Goal: Task Accomplishment & Management: Manage account settings

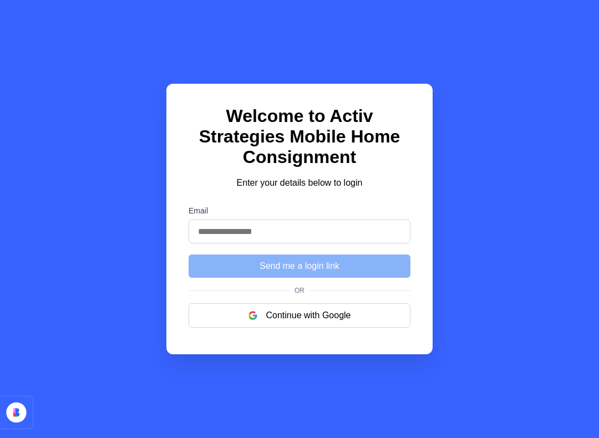
click at [279, 323] on button "Continue with Google" at bounding box center [300, 315] width 222 height 24
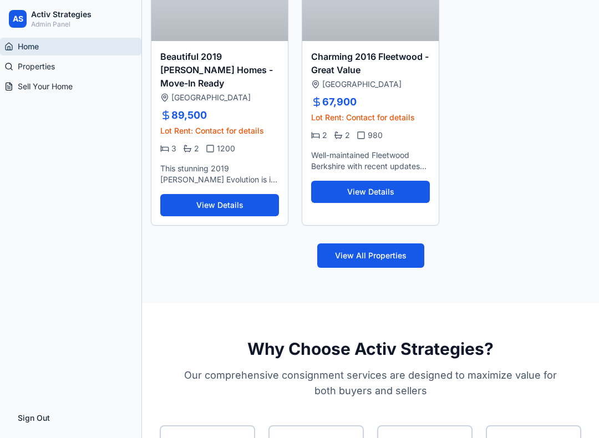
scroll to position [551, 0]
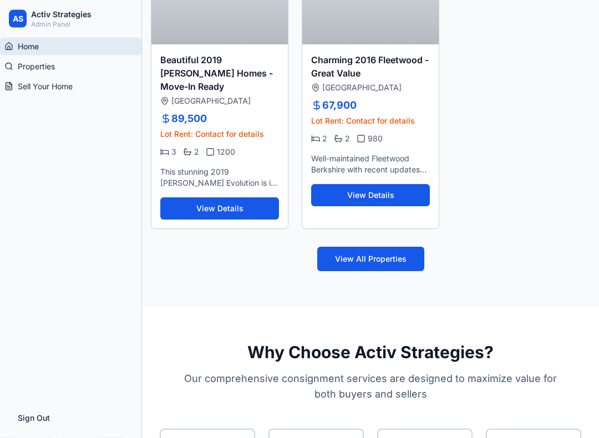
click at [337, 195] on button "View Details" at bounding box center [370, 196] width 119 height 22
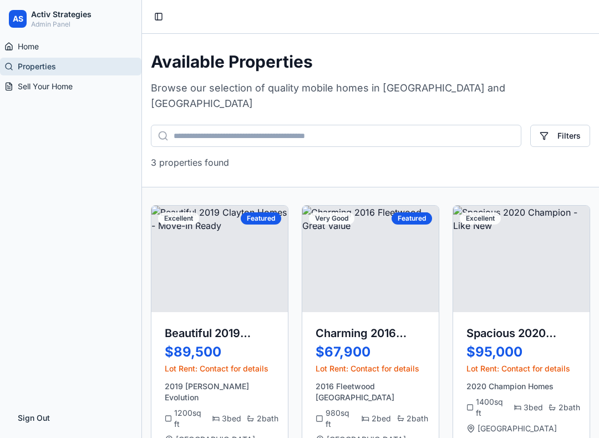
click at [48, 22] on p "Admin Panel" at bounding box center [61, 24] width 60 height 9
click at [57, 23] on p "Admin Panel" at bounding box center [61, 24] width 60 height 9
click at [21, 12] on div "AS" at bounding box center [18, 19] width 18 height 18
click at [18, 42] on span "Home" at bounding box center [28, 46] width 21 height 11
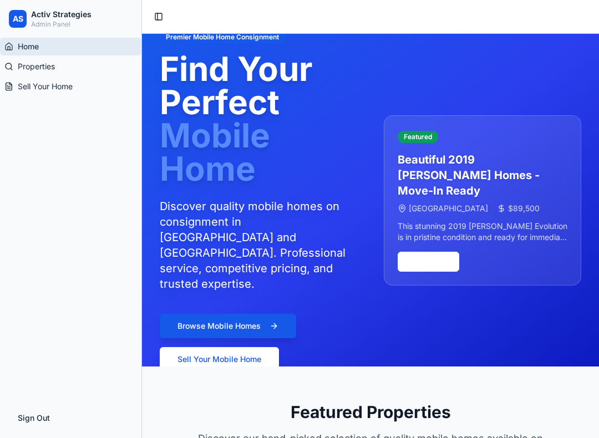
click at [19, 67] on span "Properties" at bounding box center [36, 66] width 37 height 11
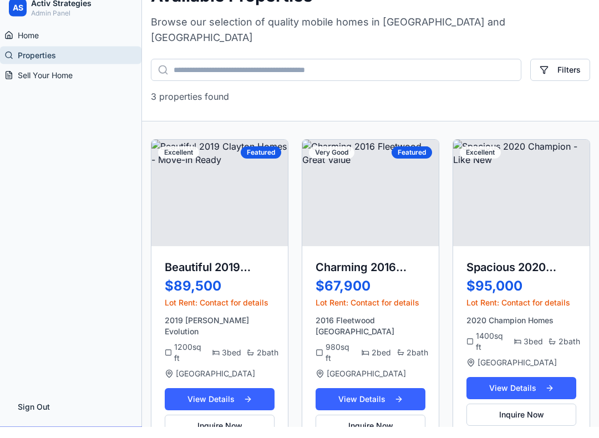
scroll to position [70, 0]
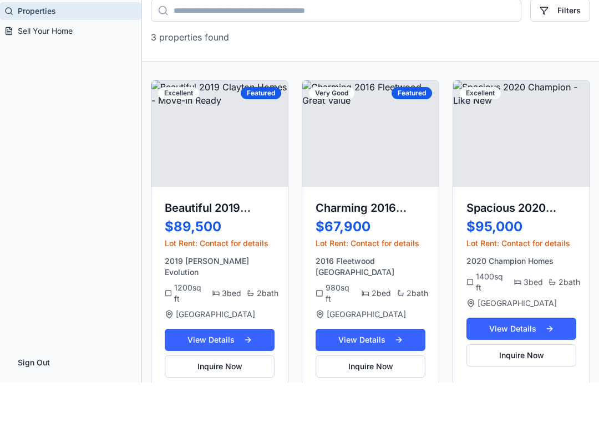
click at [187, 384] on button "View Details" at bounding box center [220, 395] width 110 height 22
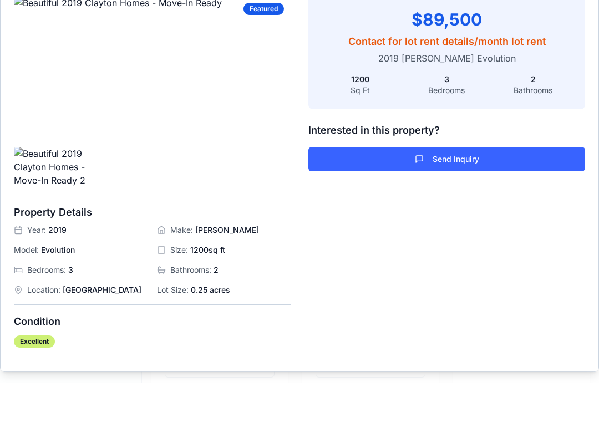
scroll to position [-1, 0]
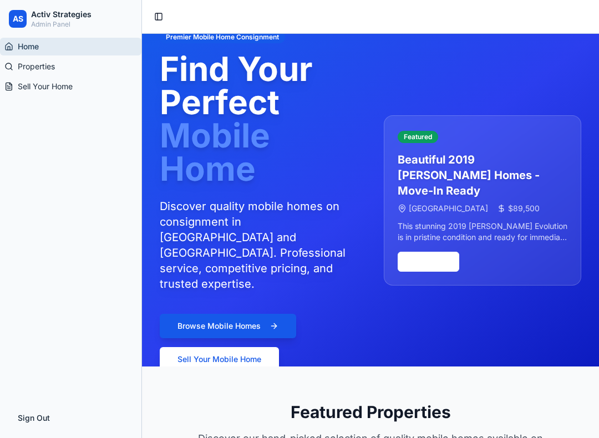
click at [26, 86] on span "Sell Your Home" at bounding box center [45, 86] width 55 height 11
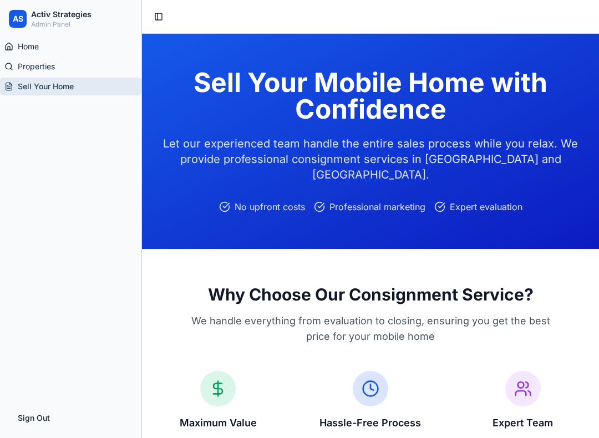
click at [146, 11] on div "Toggle Sidebar" at bounding box center [370, 17] width 457 height 34
click at [155, 21] on button "Toggle Sidebar" at bounding box center [159, 17] width 16 height 16
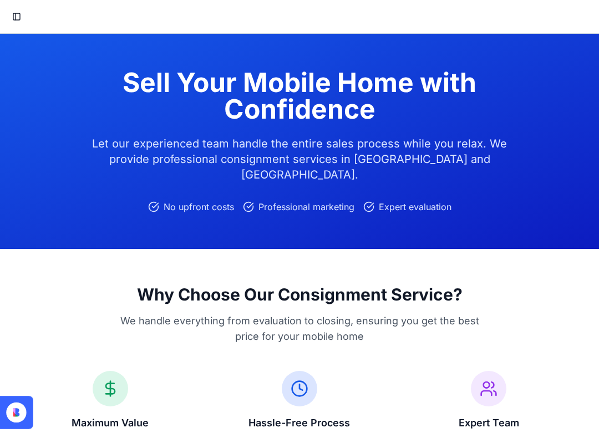
click at [20, 17] on button "Toggle Sidebar" at bounding box center [17, 17] width 16 height 16
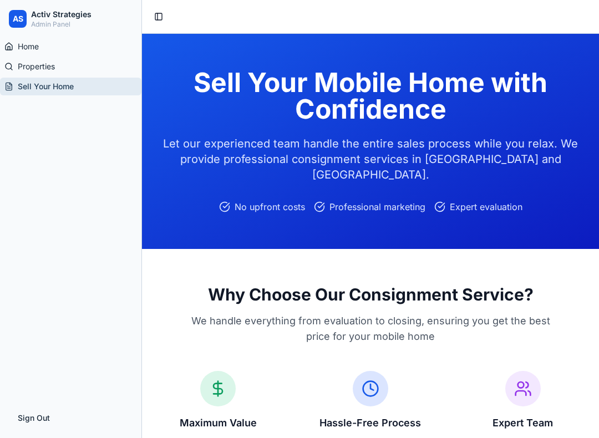
click at [9, 45] on icon at bounding box center [8, 46] width 9 height 9
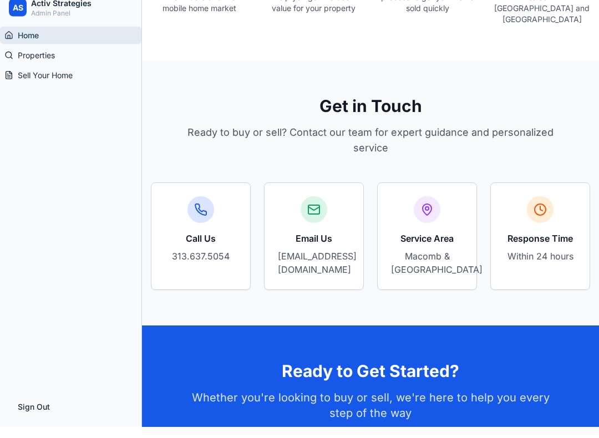
scroll to position [1533, 0]
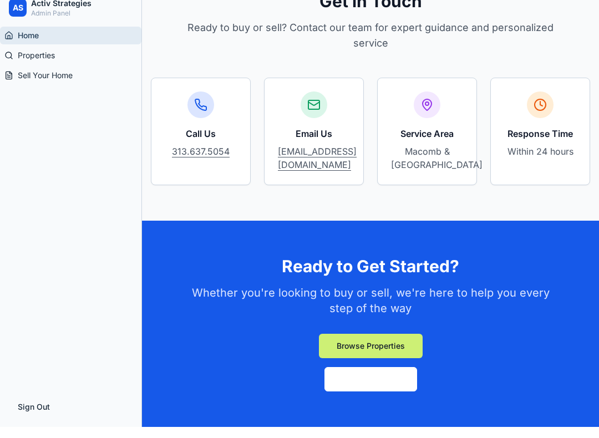
click at [35, 421] on button "Sign Out" at bounding box center [71, 418] width 124 height 22
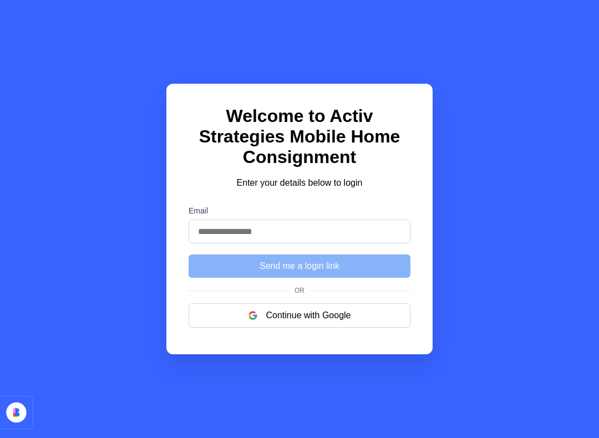
click at [190, 322] on button "Continue with Google" at bounding box center [300, 315] width 222 height 24
click at [238, 328] on button "Continue with Google" at bounding box center [300, 315] width 222 height 24
click at [271, 325] on button "Continue with Google" at bounding box center [300, 315] width 222 height 24
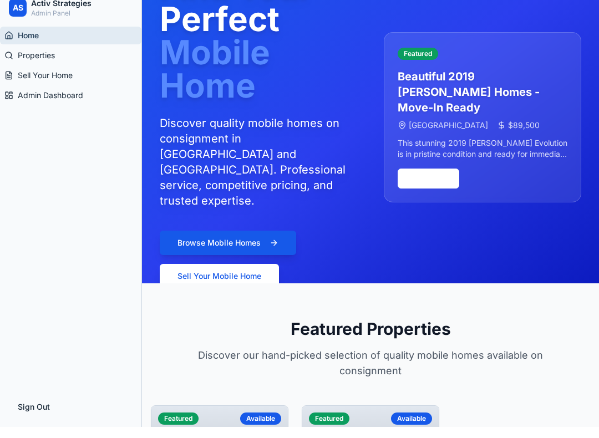
scroll to position [75, 0]
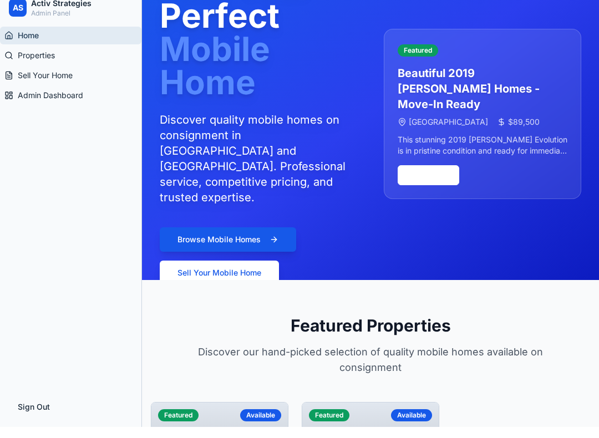
click at [34, 420] on button "Sign Out" at bounding box center [71, 418] width 124 height 22
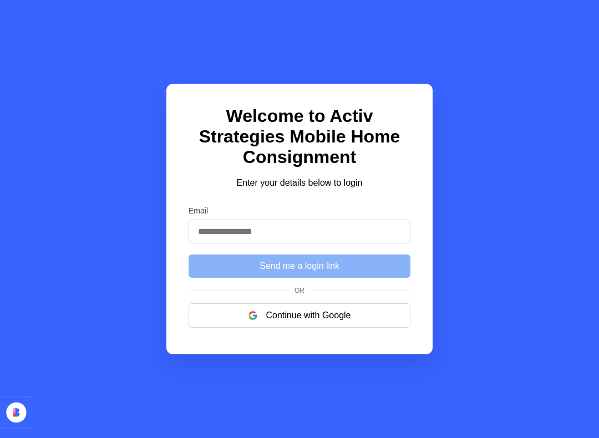
click at [239, 326] on button "Continue with Google" at bounding box center [300, 315] width 222 height 24
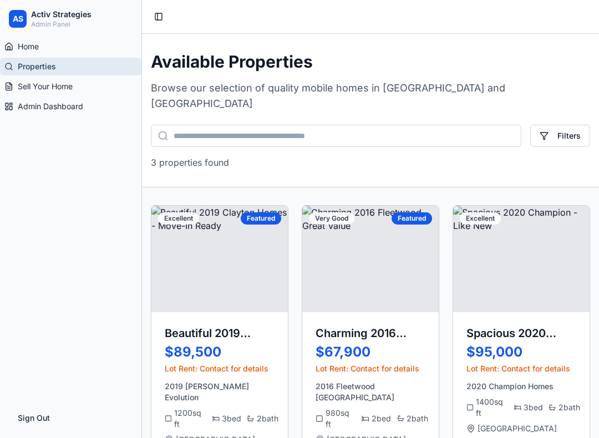
click at [38, 40] on link "Home" at bounding box center [70, 47] width 141 height 18
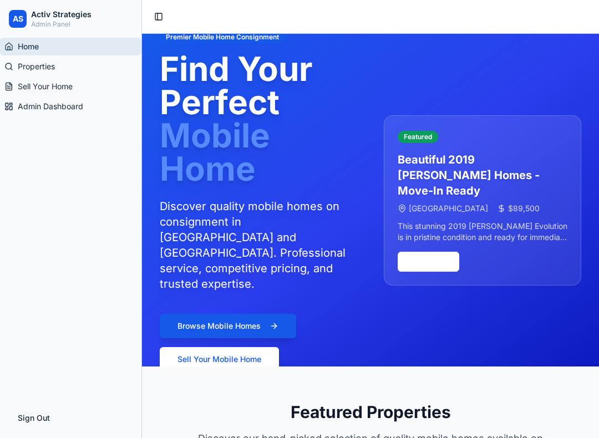
click at [30, 67] on span "Properties" at bounding box center [36, 66] width 37 height 11
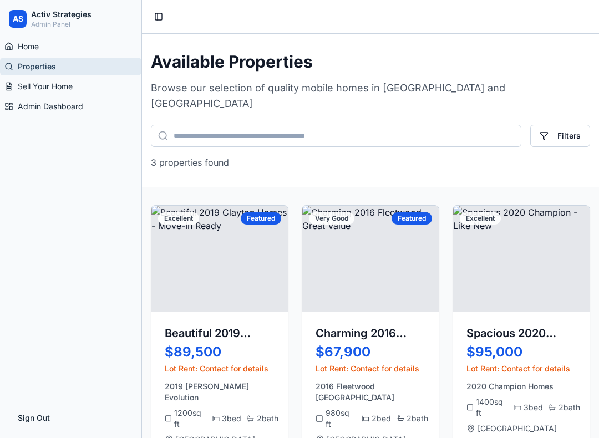
click at [25, 40] on link "Home" at bounding box center [70, 47] width 141 height 18
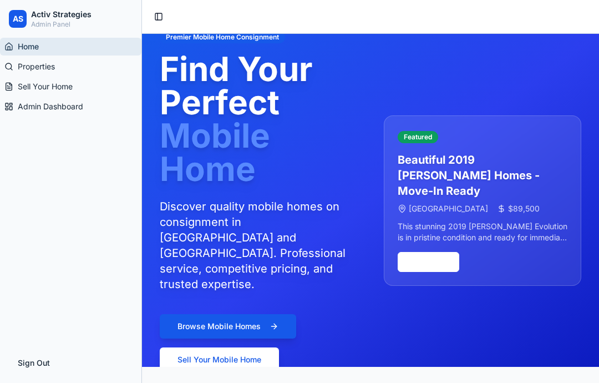
click at [39, 359] on button "Sign Out" at bounding box center [71, 363] width 124 height 22
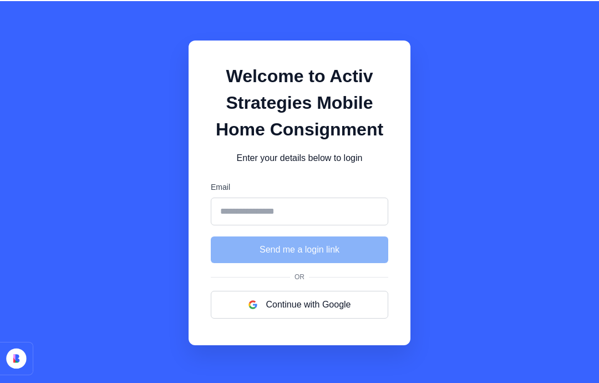
scroll to position [44, 0]
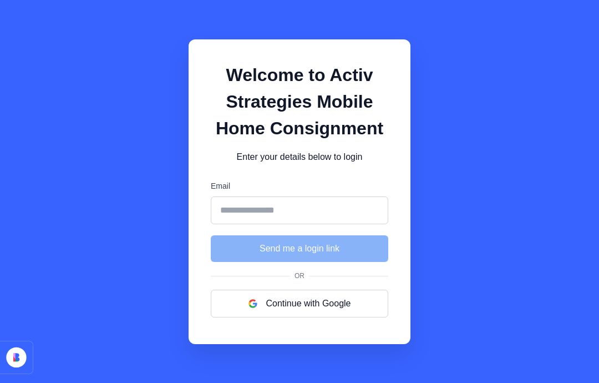
click at [297, 290] on button "Continue with Google" at bounding box center [299, 303] width 177 height 28
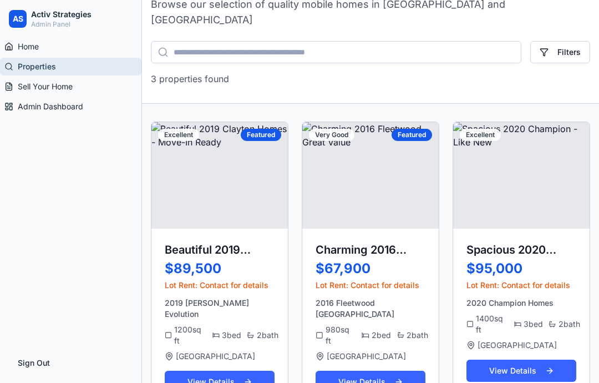
scroll to position [81, 0]
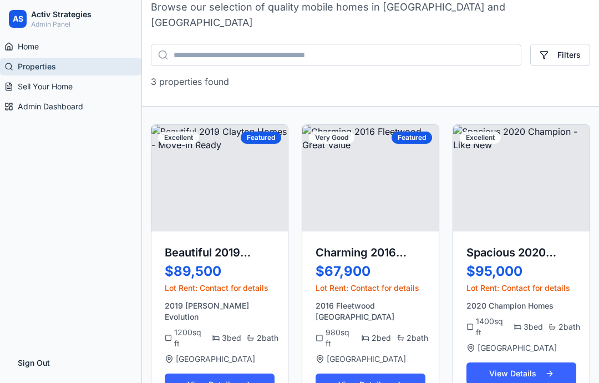
click at [240, 373] on button "View Details" at bounding box center [220, 384] width 110 height 22
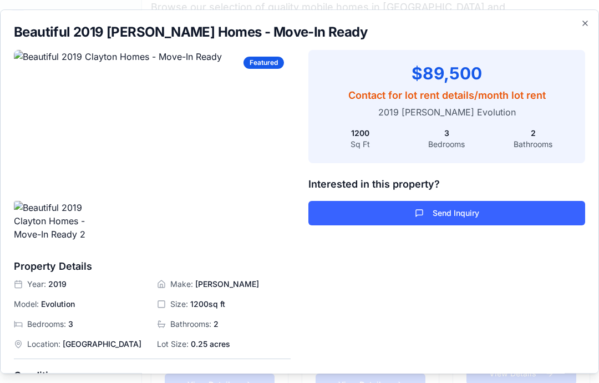
click at [388, 327] on div "$89,500 Contact for lot rent details /month lot rent 2019 Clayton Evolution 120…" at bounding box center [446, 338] width 277 height 577
click at [379, 332] on div "$89,500 Contact for lot rent details /month lot rent 2019 Clayton Evolution 120…" at bounding box center [446, 338] width 277 height 577
click at [589, 21] on icon "button" at bounding box center [584, 23] width 9 height 9
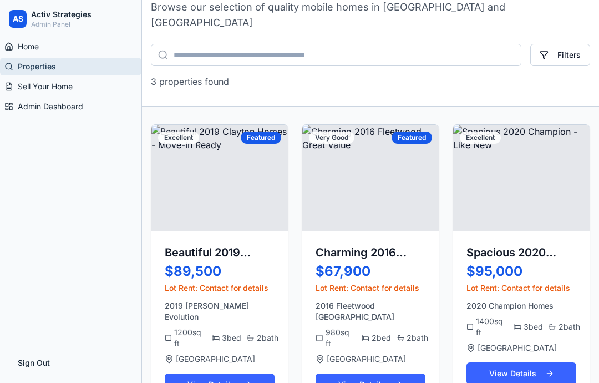
click at [79, 100] on link "Admin Dashboard" at bounding box center [70, 107] width 141 height 18
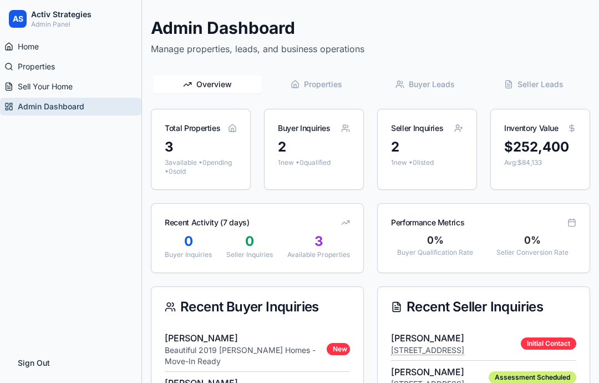
click at [222, 153] on div "3" at bounding box center [201, 147] width 72 height 18
click at [330, 81] on span "Properties" at bounding box center [323, 84] width 38 height 11
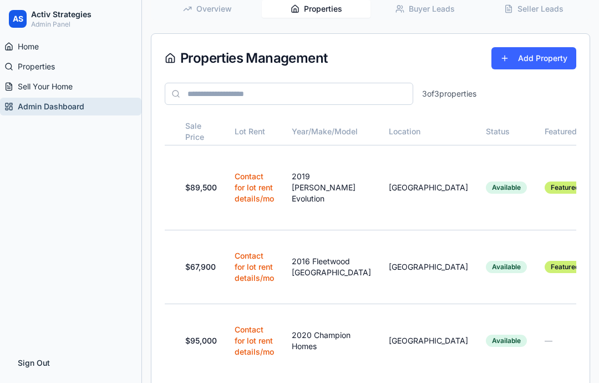
scroll to position [0, 102]
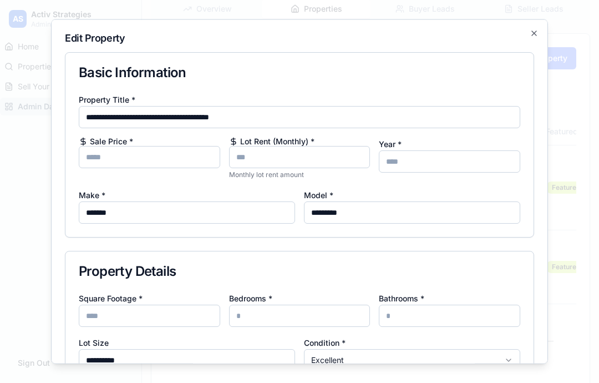
click at [324, 161] on input "Lot Rent (Monthly) *" at bounding box center [299, 157] width 141 height 22
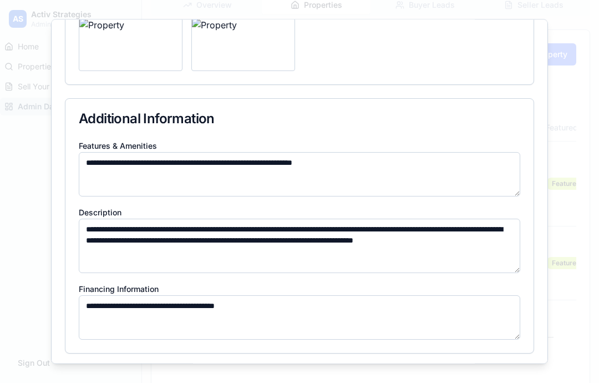
scroll to position [535, 0]
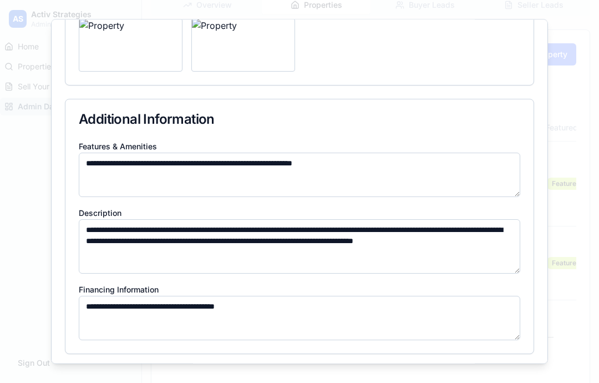
type input "***"
click at [513, 379] on button "Update Property" at bounding box center [494, 379] width 79 height 22
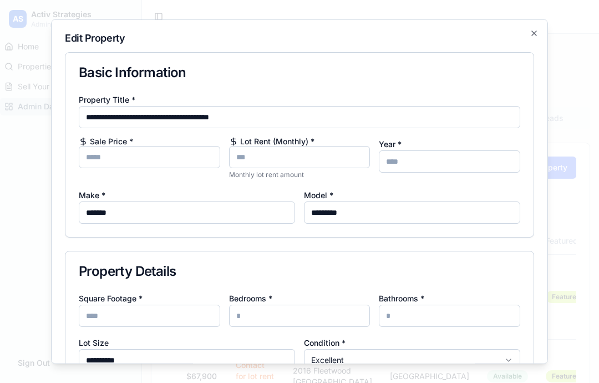
click at [538, 36] on icon "button" at bounding box center [533, 33] width 9 height 9
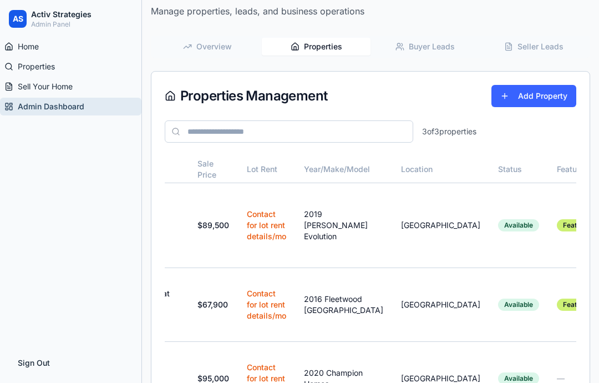
scroll to position [74, 0]
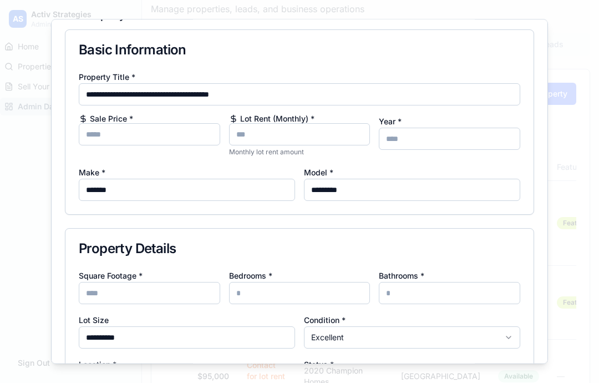
scroll to position [19, 0]
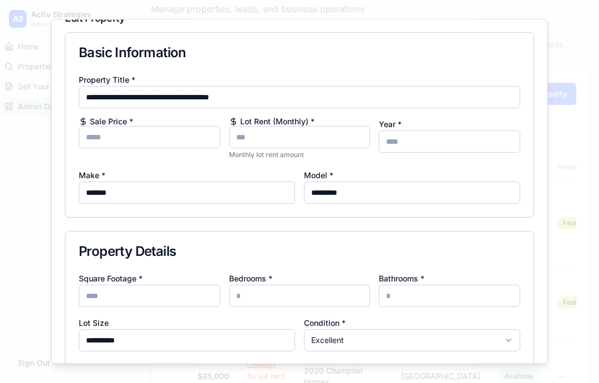
click at [311, 140] on input "Lot Rent (Monthly) *" at bounding box center [299, 137] width 141 height 22
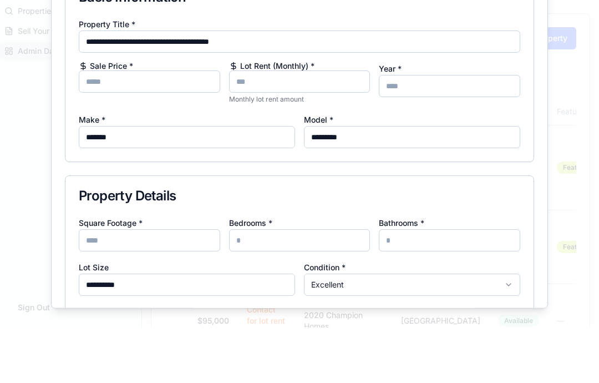
type input "*"
type input "***"
type input "*"
type input "**"
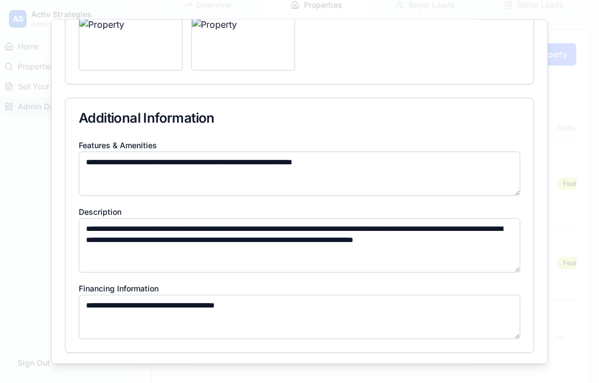
scroll to position [535, 0]
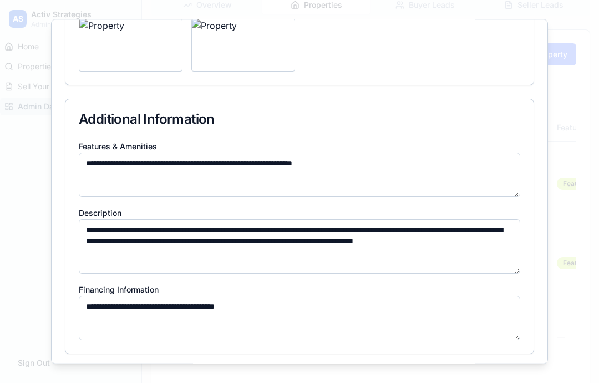
click at [496, 379] on button "Update Property" at bounding box center [494, 379] width 79 height 22
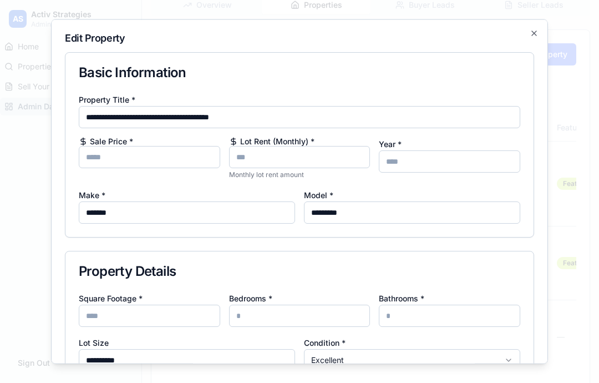
click at [147, 160] on input "Sale Price *" at bounding box center [149, 157] width 141 height 22
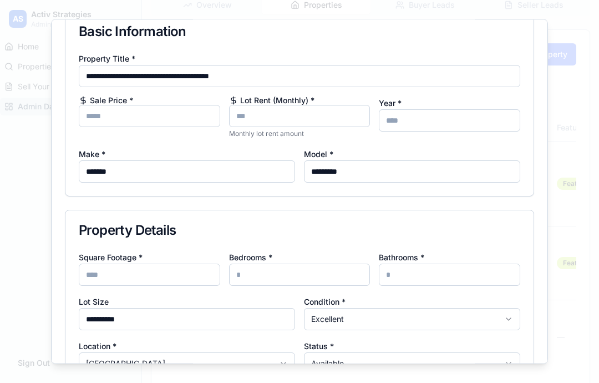
scroll to position [42, 0]
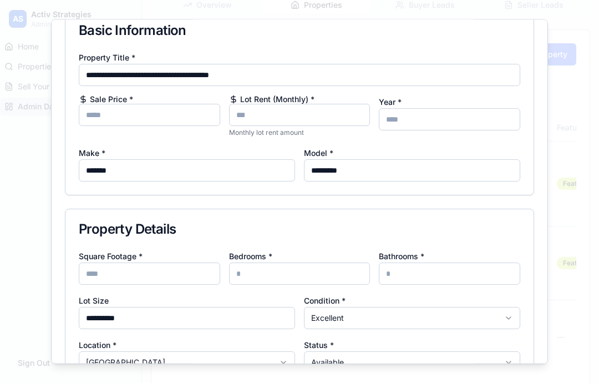
click at [176, 119] on input "*****" at bounding box center [149, 115] width 141 height 22
type input "*****"
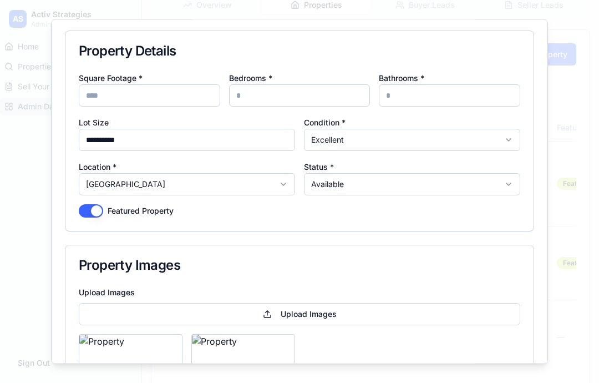
scroll to position [234, 0]
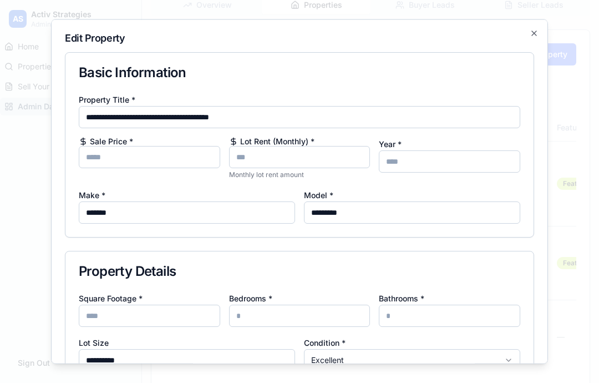
scroll to position [0, 0]
click at [577, 130] on div at bounding box center [299, 191] width 599 height 383
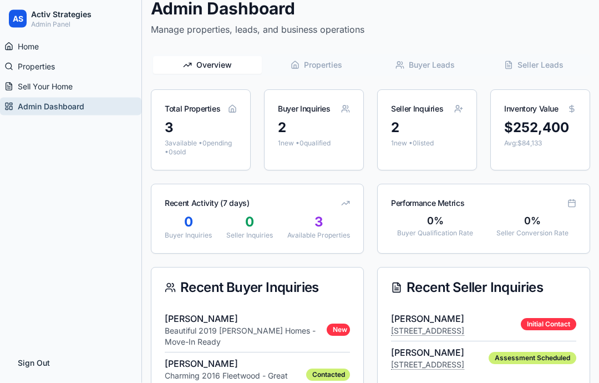
scroll to position [53, 0]
click at [330, 100] on div "Buyer Inquiries" at bounding box center [313, 104] width 99 height 29
click at [338, 108] on div "Buyer Inquiries" at bounding box center [313, 104] width 99 height 29
click at [336, 119] on div "2" at bounding box center [314, 128] width 72 height 18
click at [442, 74] on button "Buyer Leads" at bounding box center [424, 65] width 109 height 18
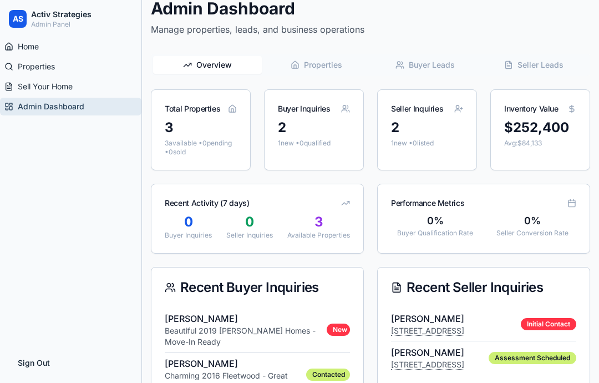
scroll to position [34, 0]
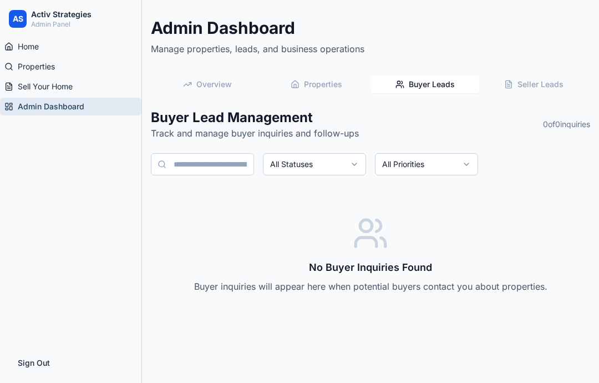
click at [337, 85] on span "Properties" at bounding box center [323, 84] width 38 height 11
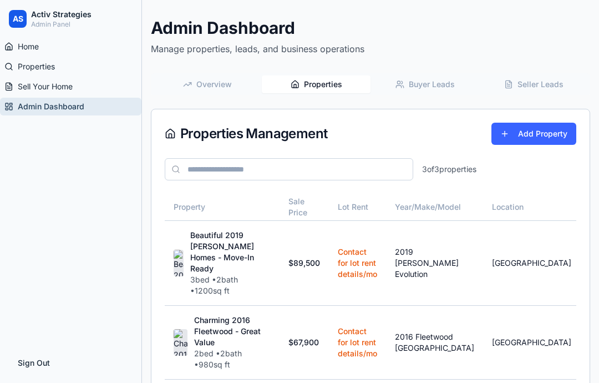
click at [224, 91] on button "Overview" at bounding box center [207, 84] width 109 height 18
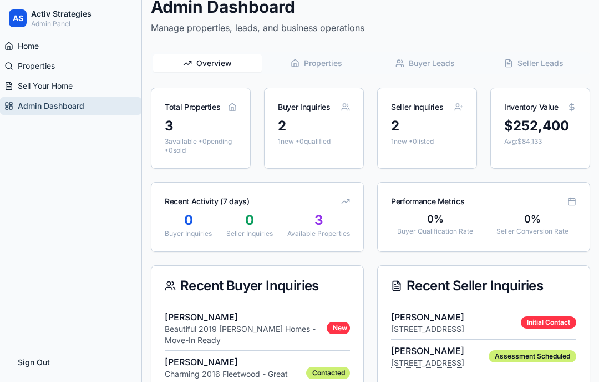
scroll to position [0, 0]
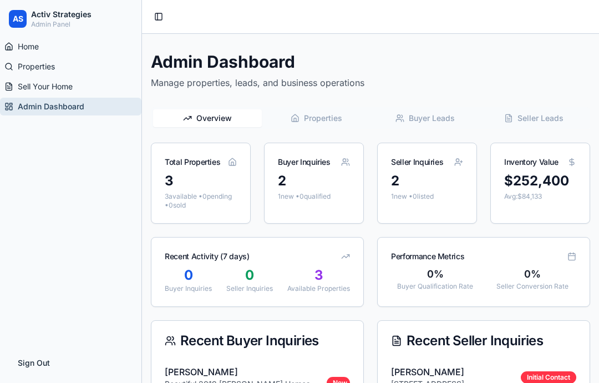
click at [338, 374] on div "[PERSON_NAME] Beautiful 2019 [PERSON_NAME] Homes - Move-In Ready New" at bounding box center [257, 382] width 185 height 45
click at [335, 374] on div "[PERSON_NAME] Beautiful 2019 [PERSON_NAME] Homes - Move-In Ready New" at bounding box center [257, 382] width 185 height 45
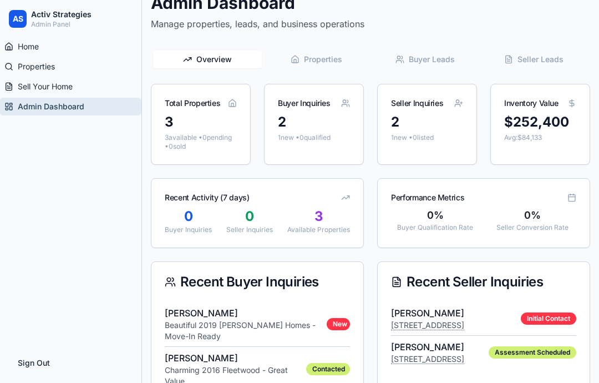
scroll to position [51, 0]
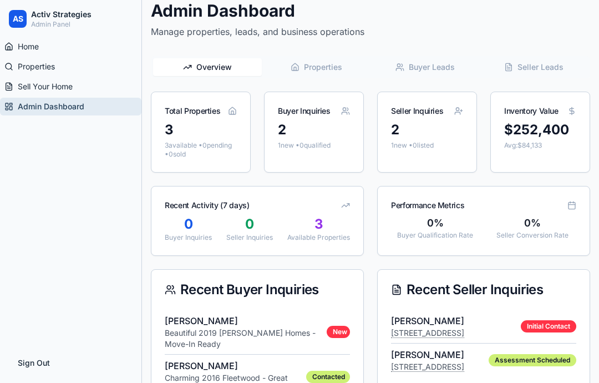
click at [512, 319] on div "[PERSON_NAME] [STREET_ADDRESS] Initial Contact" at bounding box center [483, 326] width 185 height 34
click at [512, 335] on div "[PERSON_NAME] [STREET_ADDRESS] Initial Contact" at bounding box center [483, 326] width 185 height 34
click at [511, 335] on div "[PERSON_NAME] [STREET_ADDRESS] Initial Contact" at bounding box center [483, 326] width 185 height 34
click at [522, 235] on div "Seller Conversion Rate" at bounding box center [532, 235] width 88 height 9
click at [507, 213] on div "Performance Metrics" at bounding box center [484, 200] width 212 height 29
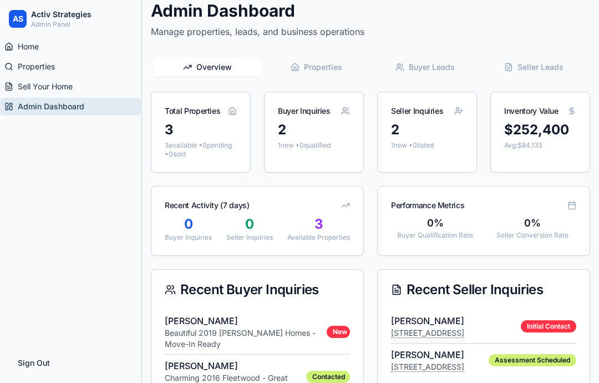
click at [541, 73] on span "Seller Leads" at bounding box center [540, 67] width 46 height 11
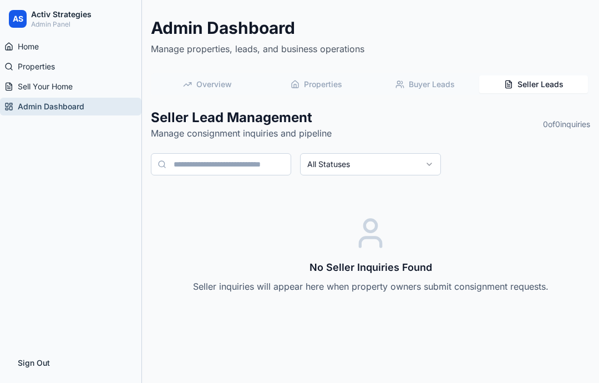
click at [421, 160] on button "All Statuses" at bounding box center [370, 164] width 140 height 22
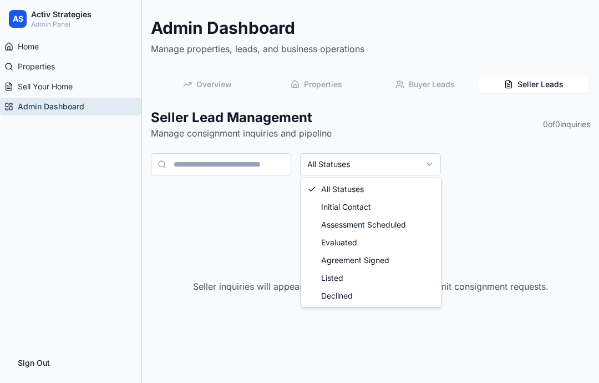
click at [478, 235] on html "AS Activ Strategies Admin Panel Home Properties Sell Your Home Admin Dashboard …" at bounding box center [299, 174] width 599 height 416
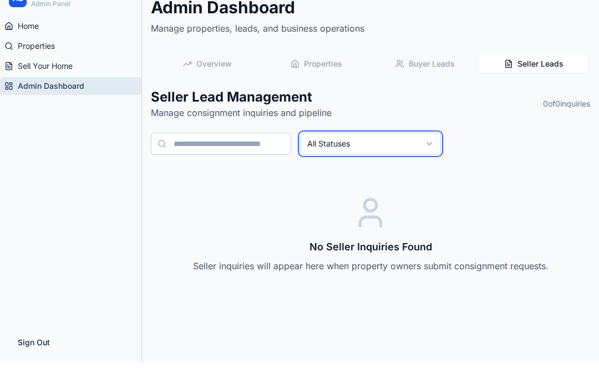
scroll to position [0, 0]
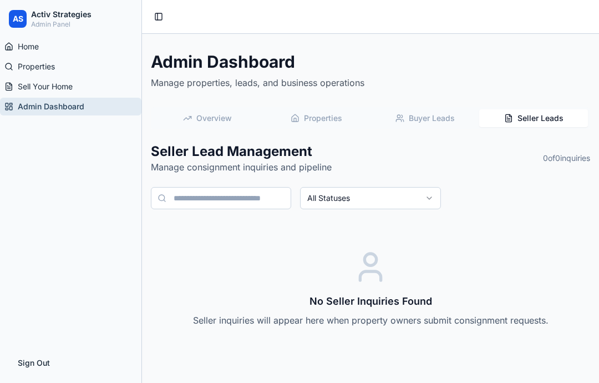
click at [221, 114] on span "Overview" at bounding box center [213, 118] width 35 height 11
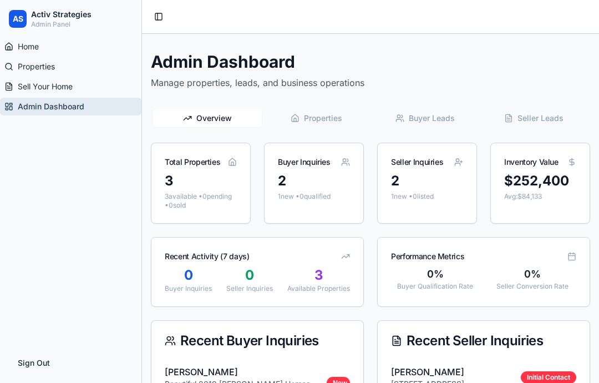
click at [61, 88] on span "Sell Your Home" at bounding box center [45, 86] width 55 height 11
